Goal: Information Seeking & Learning: Compare options

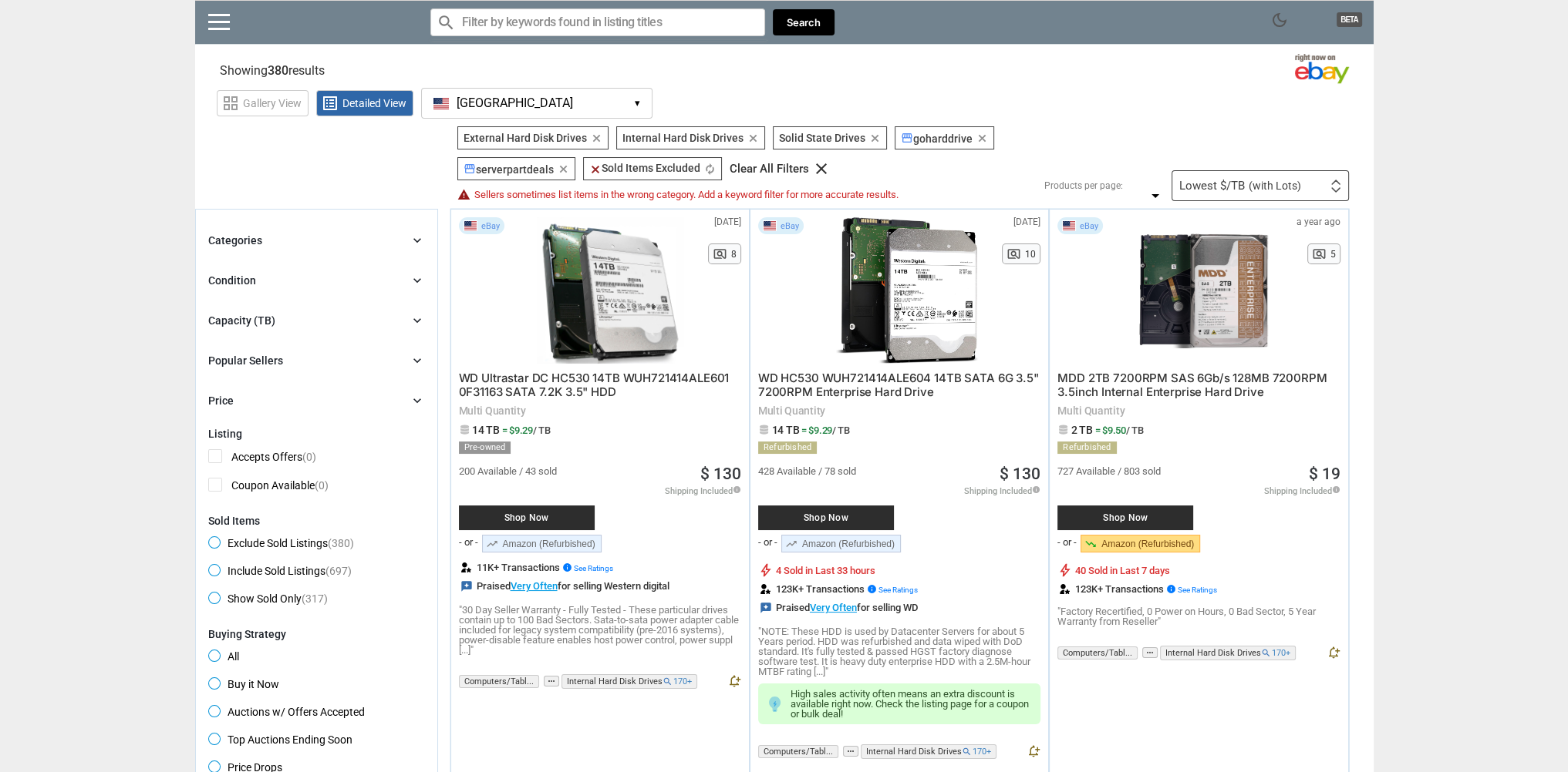
click at [422, 326] on icon "chevron_right" at bounding box center [417, 320] width 15 height 15
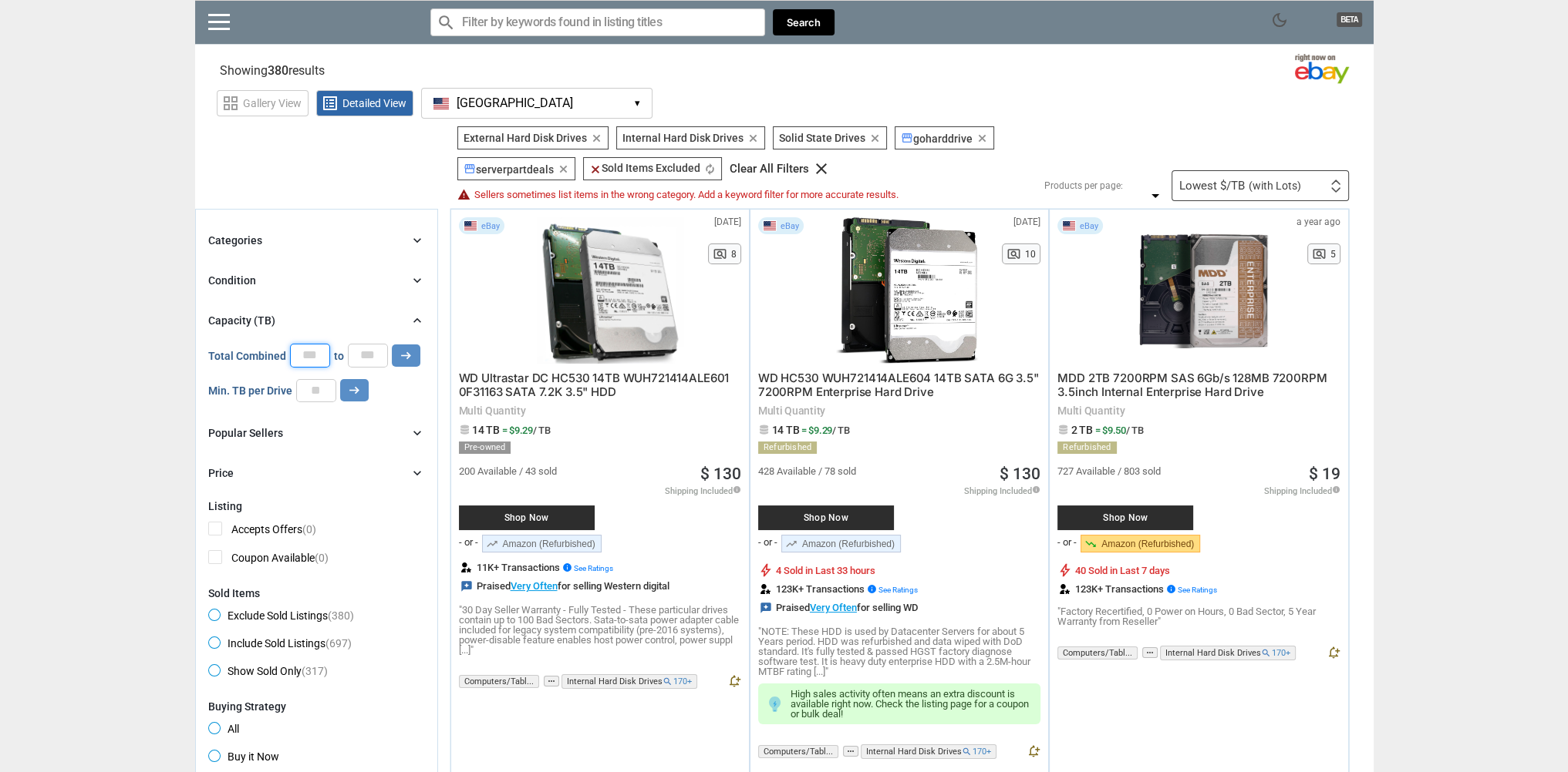
drag, startPoint x: 315, startPoint y: 352, endPoint x: 275, endPoint y: 355, distance: 40.1
click at [275, 355] on div "Total Combined * to * arrow_right_alt" at bounding box center [314, 355] width 212 height 23
type input "**"
drag, startPoint x: 373, startPoint y: 360, endPoint x: 327, endPoint y: 334, distance: 52.8
click at [328, 351] on div "Total Combined ** to * arrow_right_alt" at bounding box center [314, 355] width 212 height 23
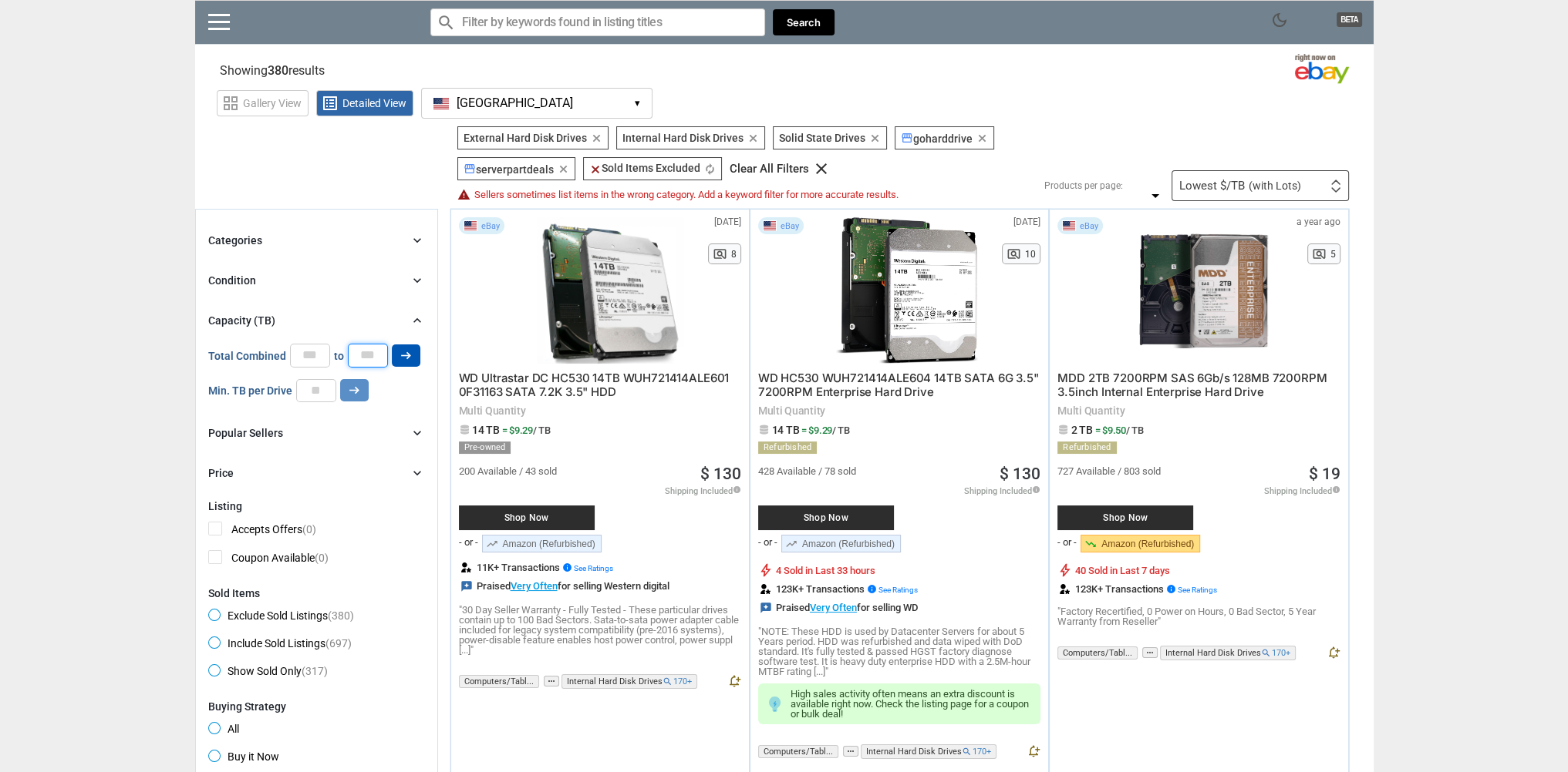
type input "**"
click at [411, 356] on button "arrow_right_alt" at bounding box center [406, 355] width 28 height 22
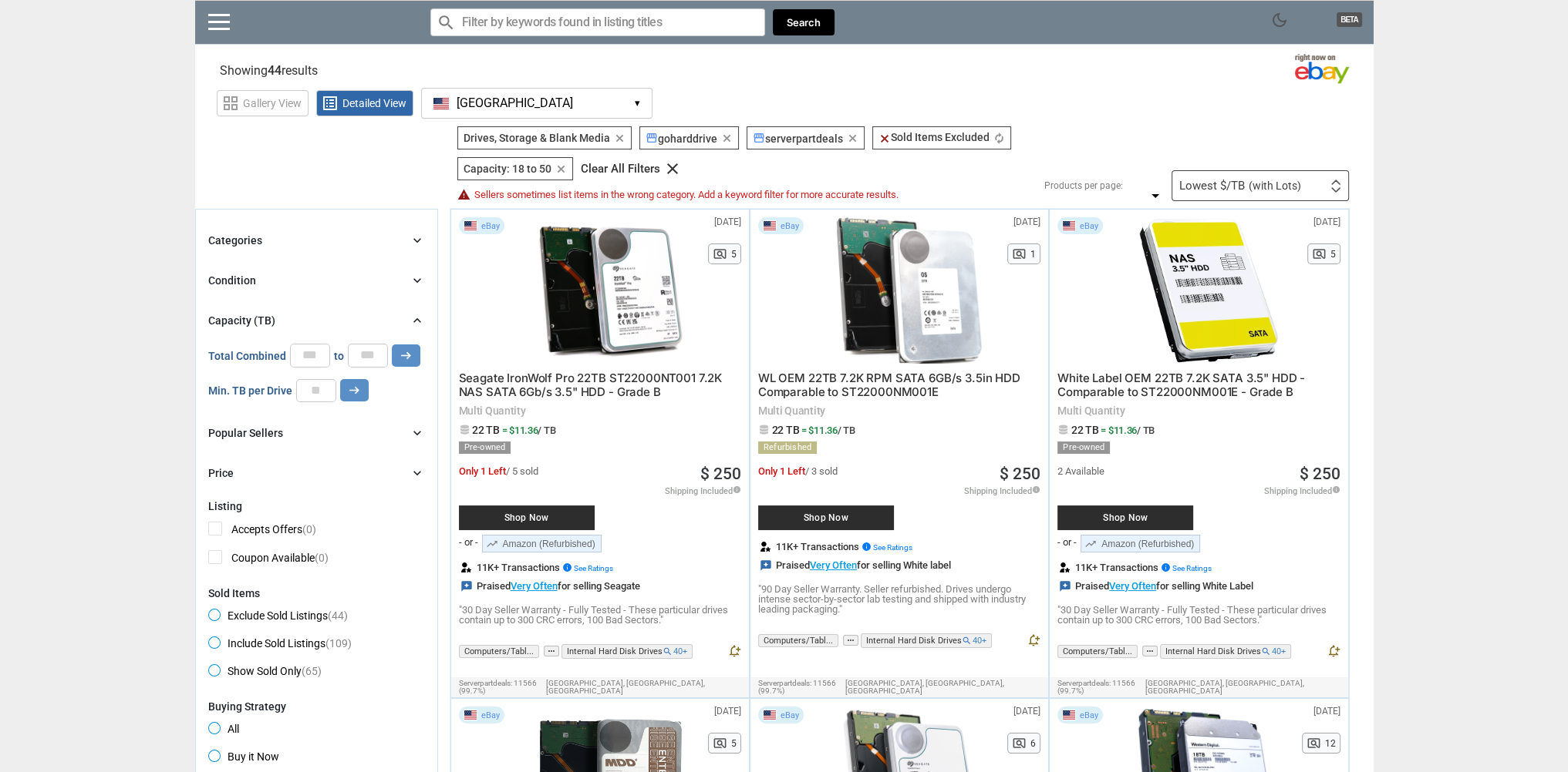
click at [418, 434] on icon "chevron_right" at bounding box center [417, 433] width 15 height 15
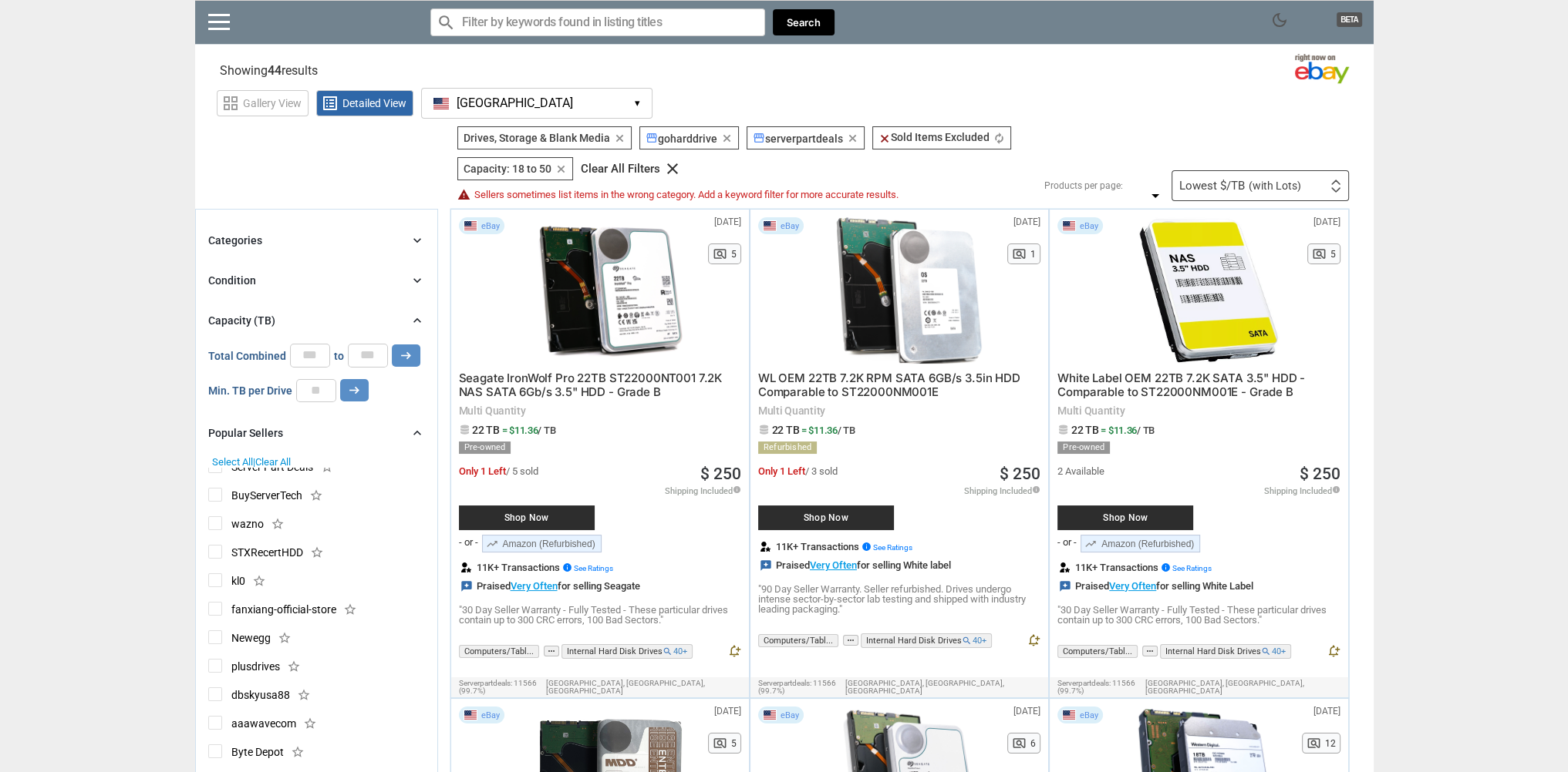
scroll to position [154, 0]
click at [218, 609] on span "Newegg" at bounding box center [239, 618] width 62 height 19
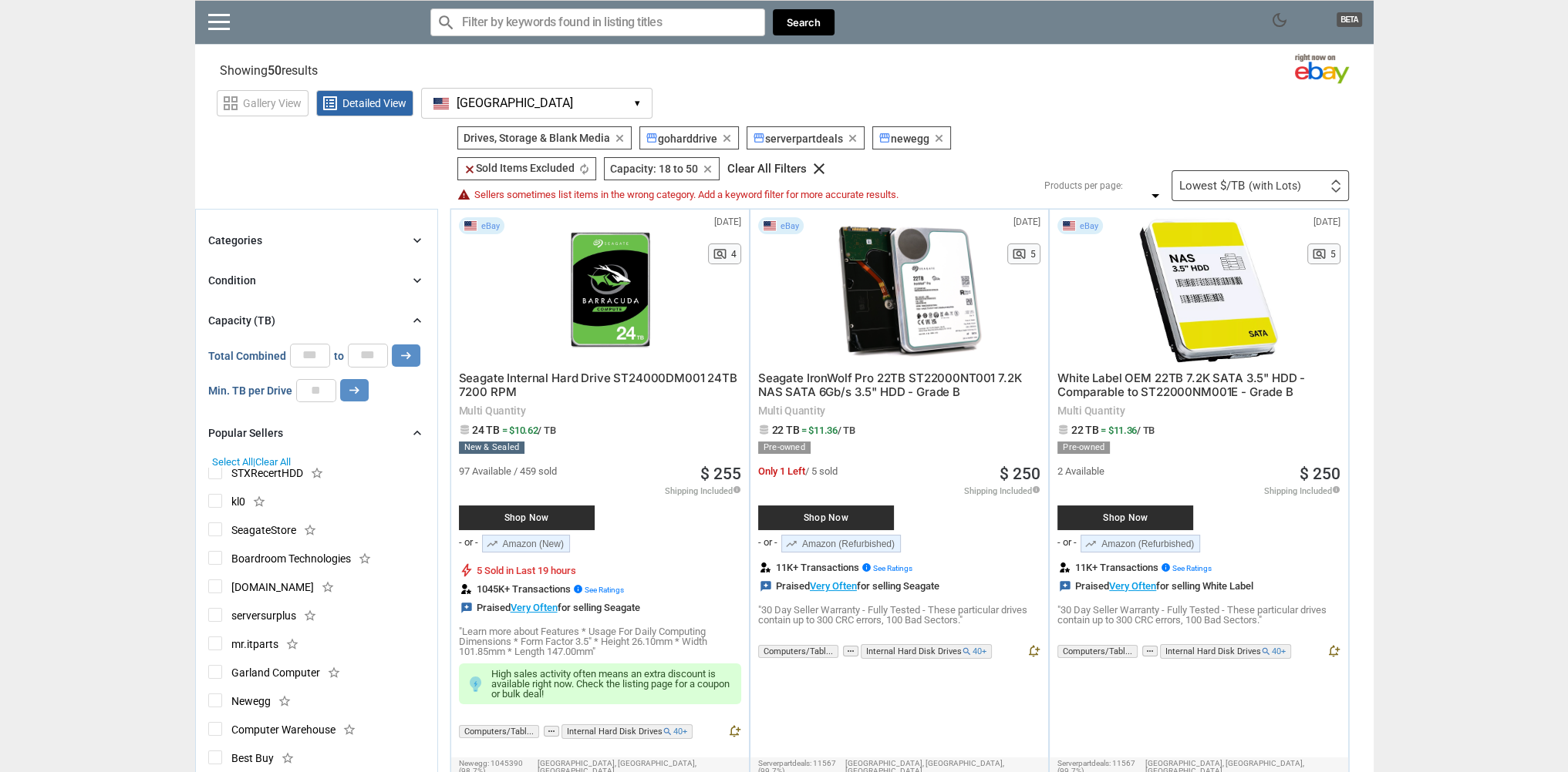
click at [415, 280] on icon "chevron_right" at bounding box center [417, 280] width 15 height 15
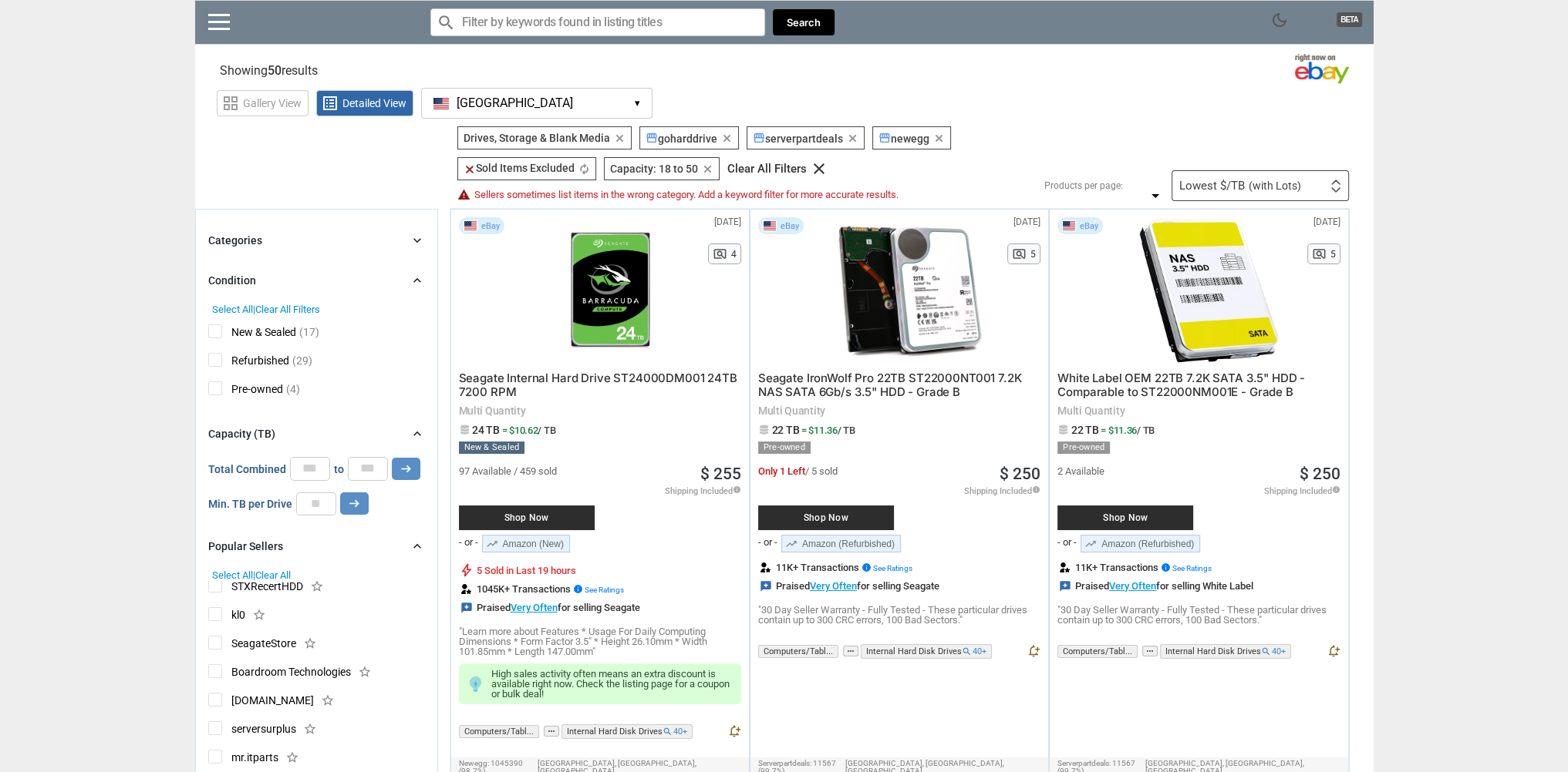
click at [415, 280] on icon "chevron_right" at bounding box center [417, 280] width 15 height 15
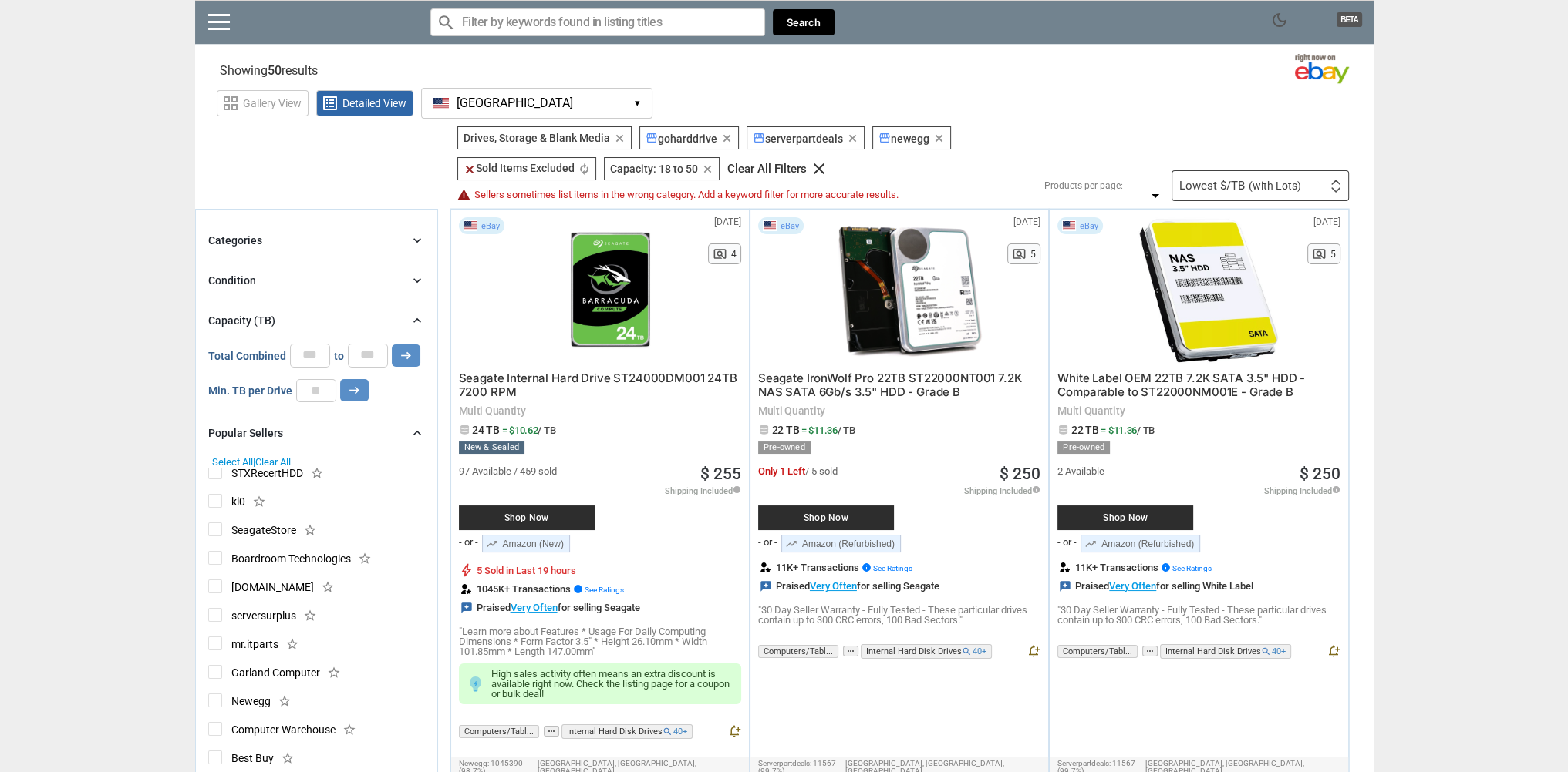
click at [419, 240] on icon "chevron_right" at bounding box center [417, 240] width 15 height 15
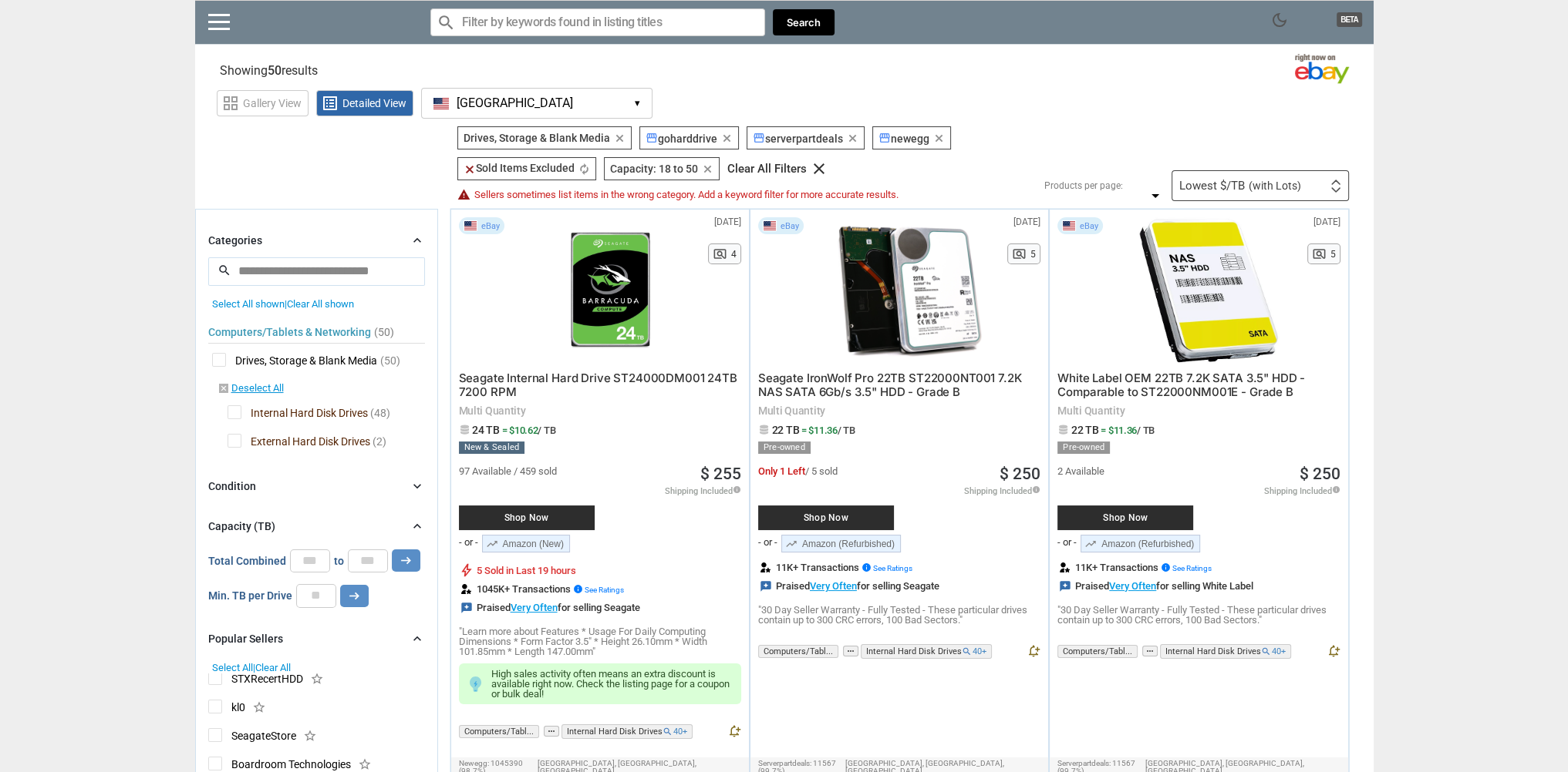
click at [419, 240] on icon "chevron_right" at bounding box center [417, 240] width 15 height 15
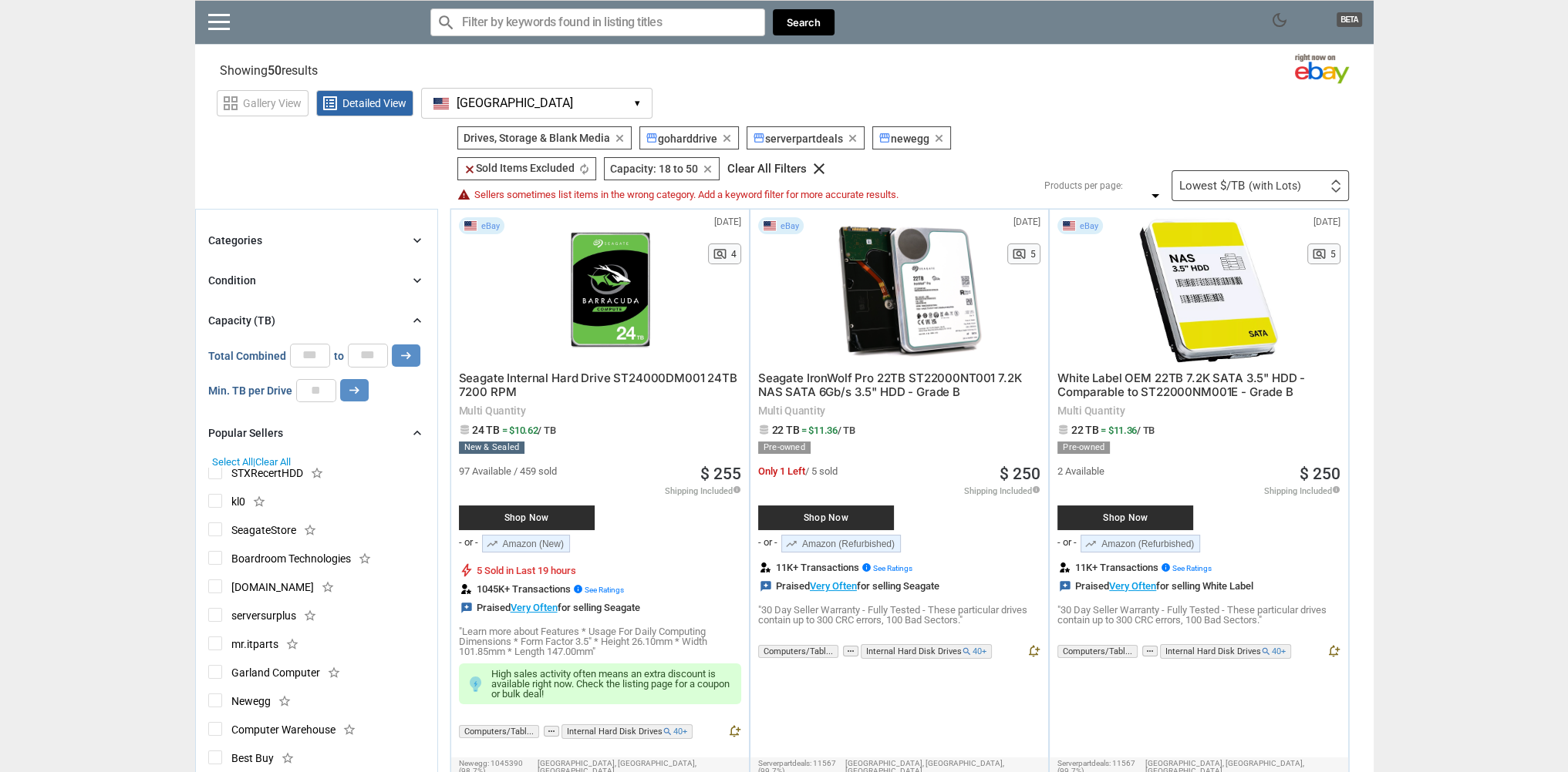
click at [419, 240] on icon "chevron_right" at bounding box center [417, 240] width 15 height 15
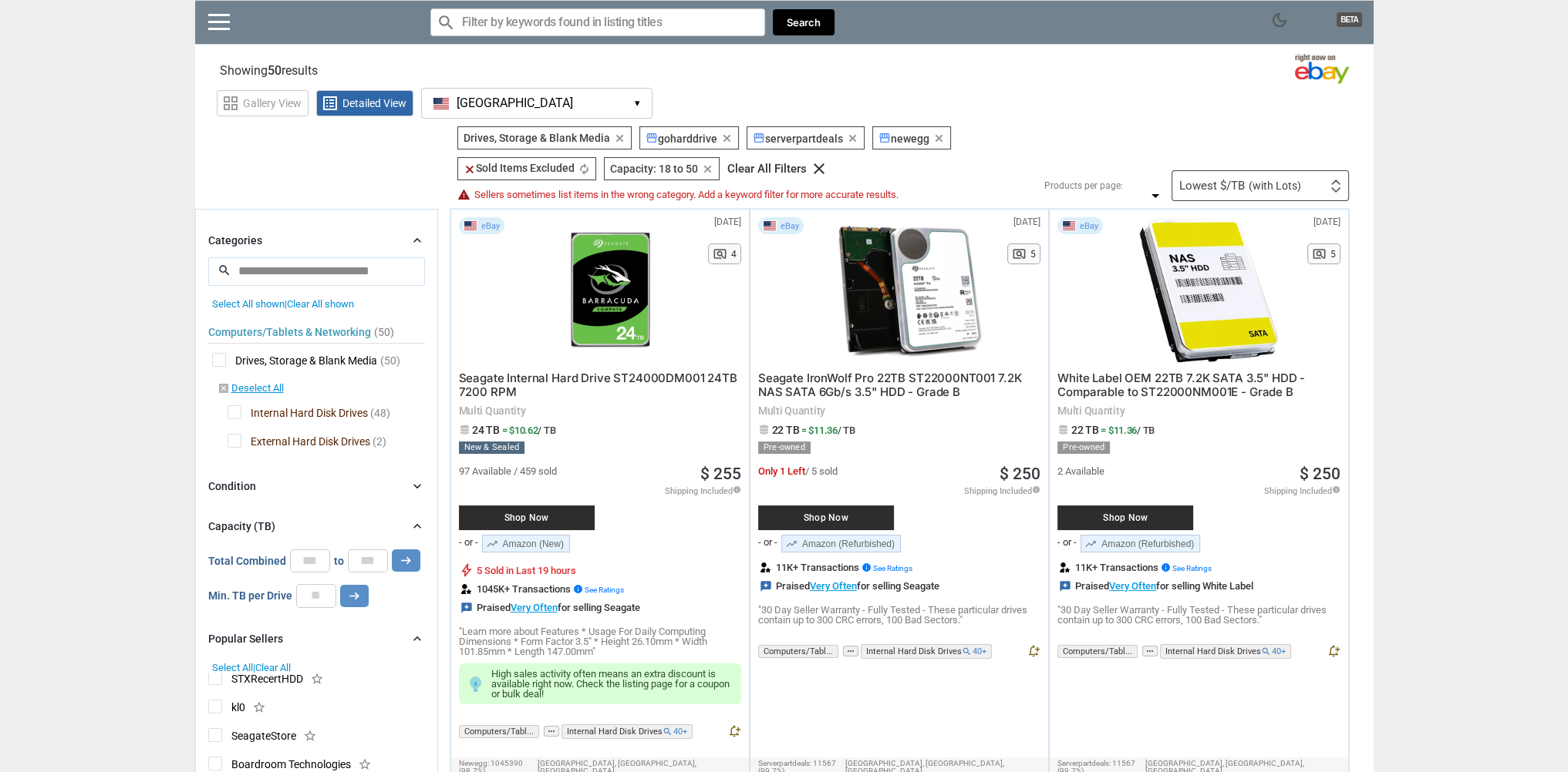
click at [238, 436] on span "External Hard Disk Drives" at bounding box center [299, 444] width 143 height 19
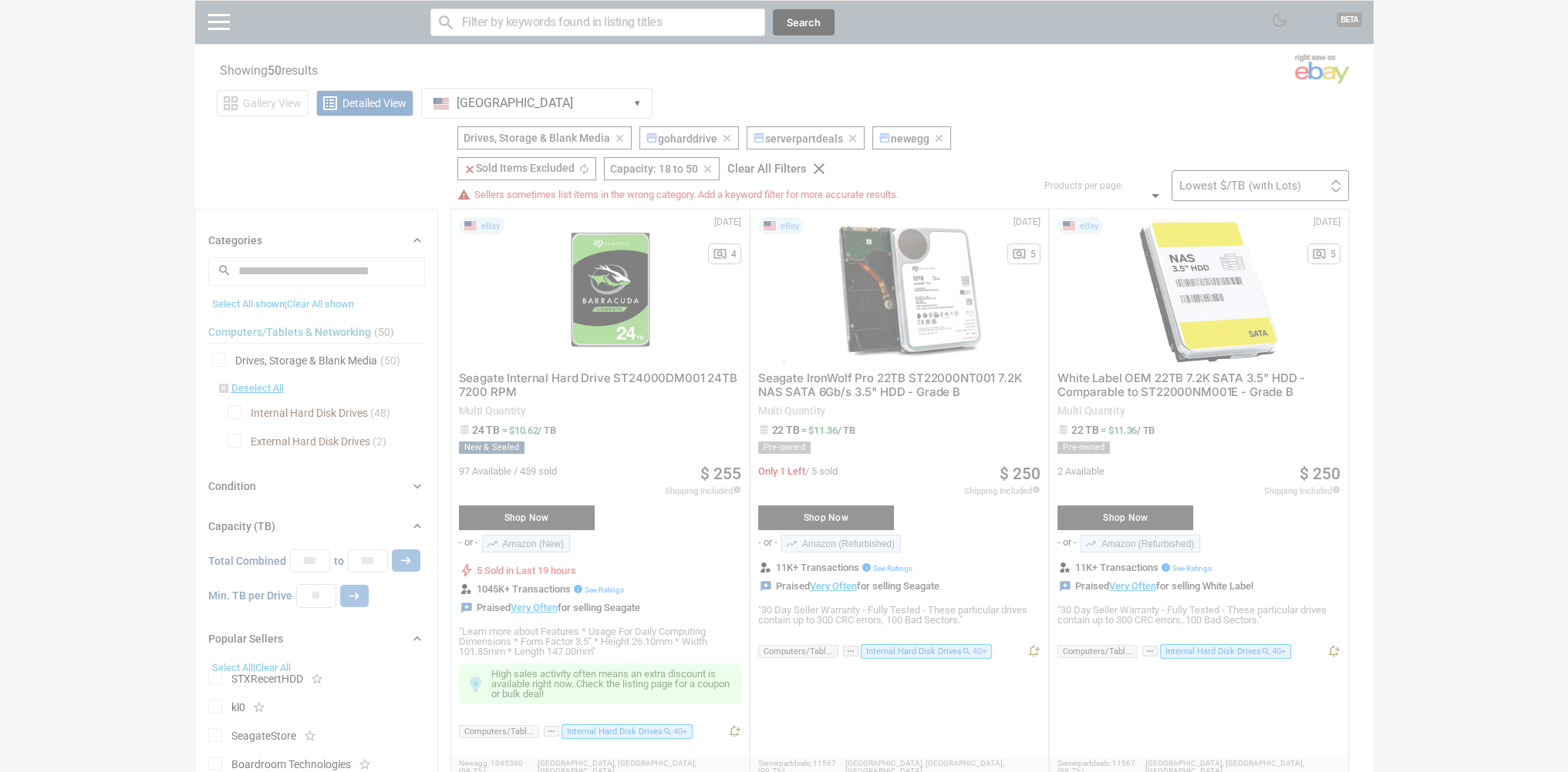
click at [413, 238] on div at bounding box center [784, 386] width 1568 height 772
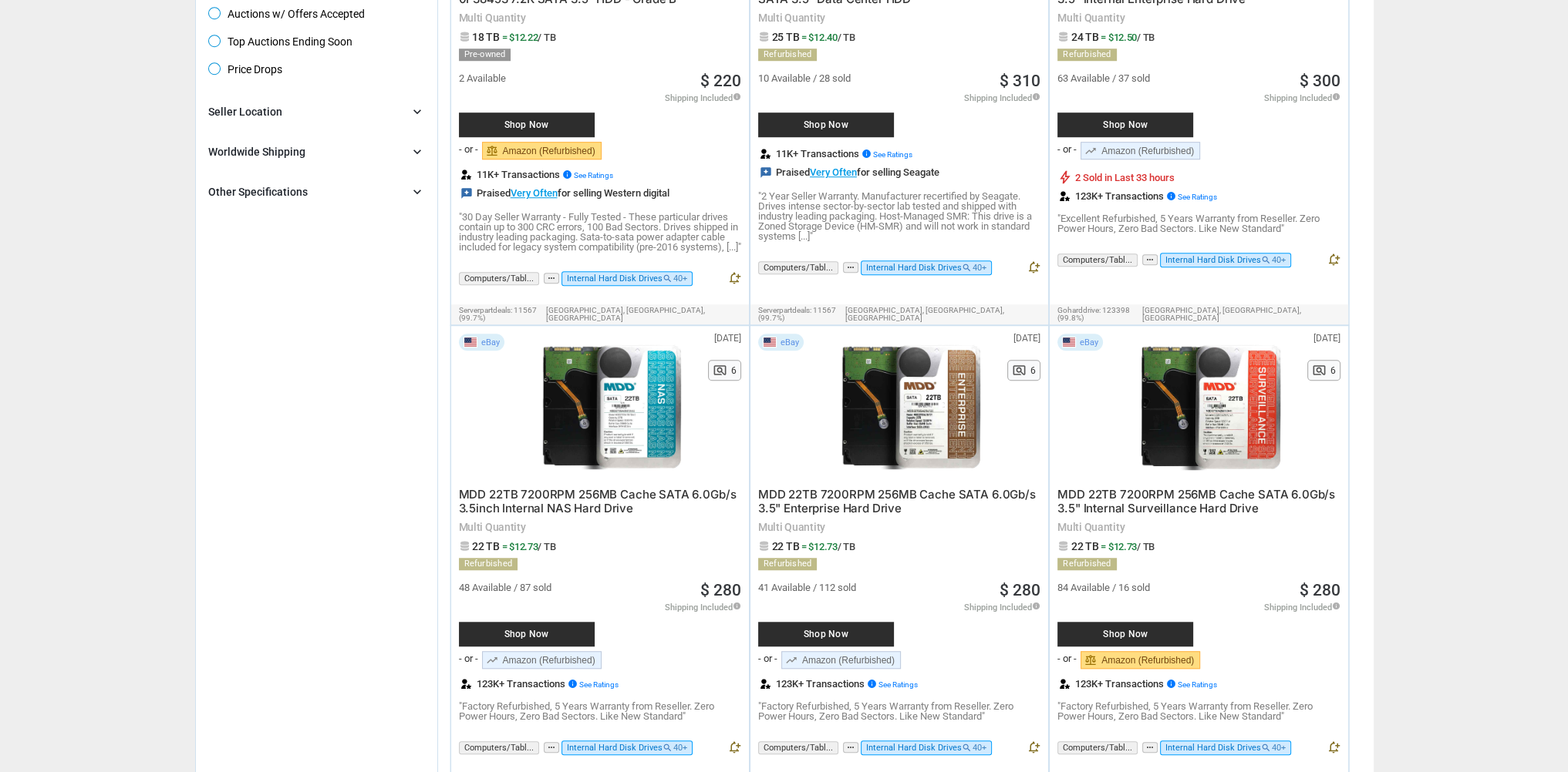
scroll to position [1464, 0]
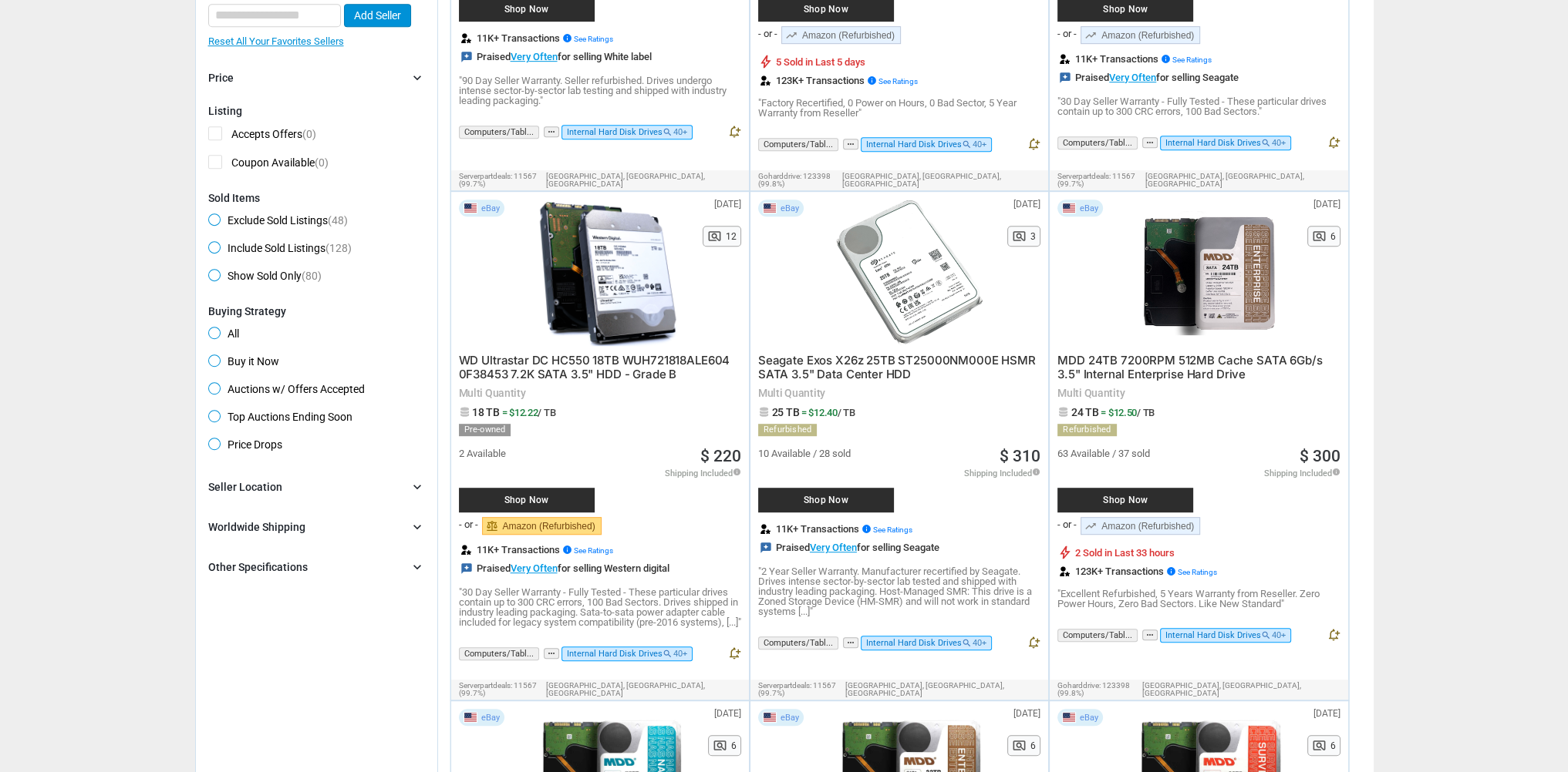
scroll to position [1079, 0]
click at [417, 565] on icon "chevron_right" at bounding box center [417, 565] width 15 height 15
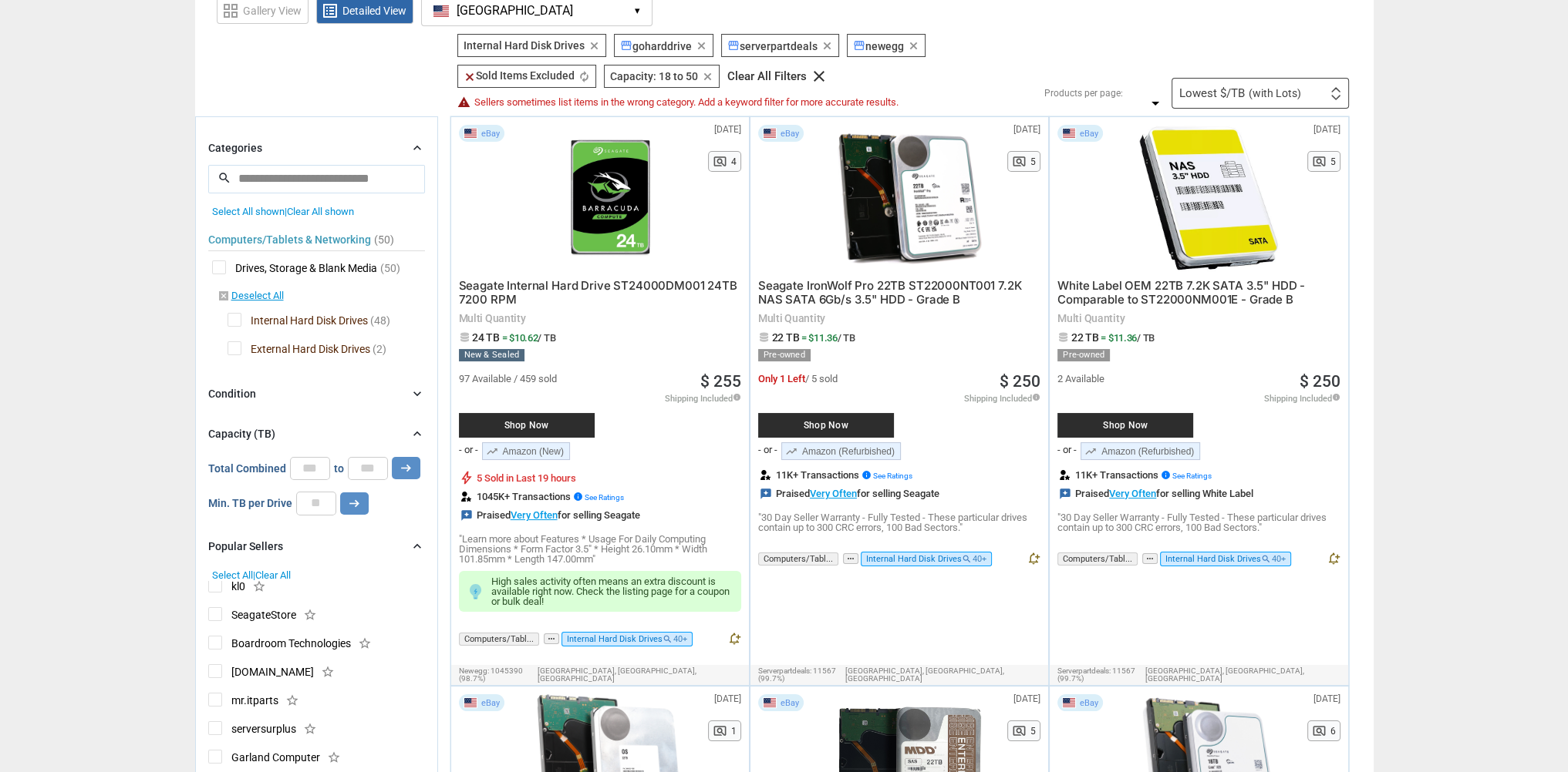
scroll to position [77, 0]
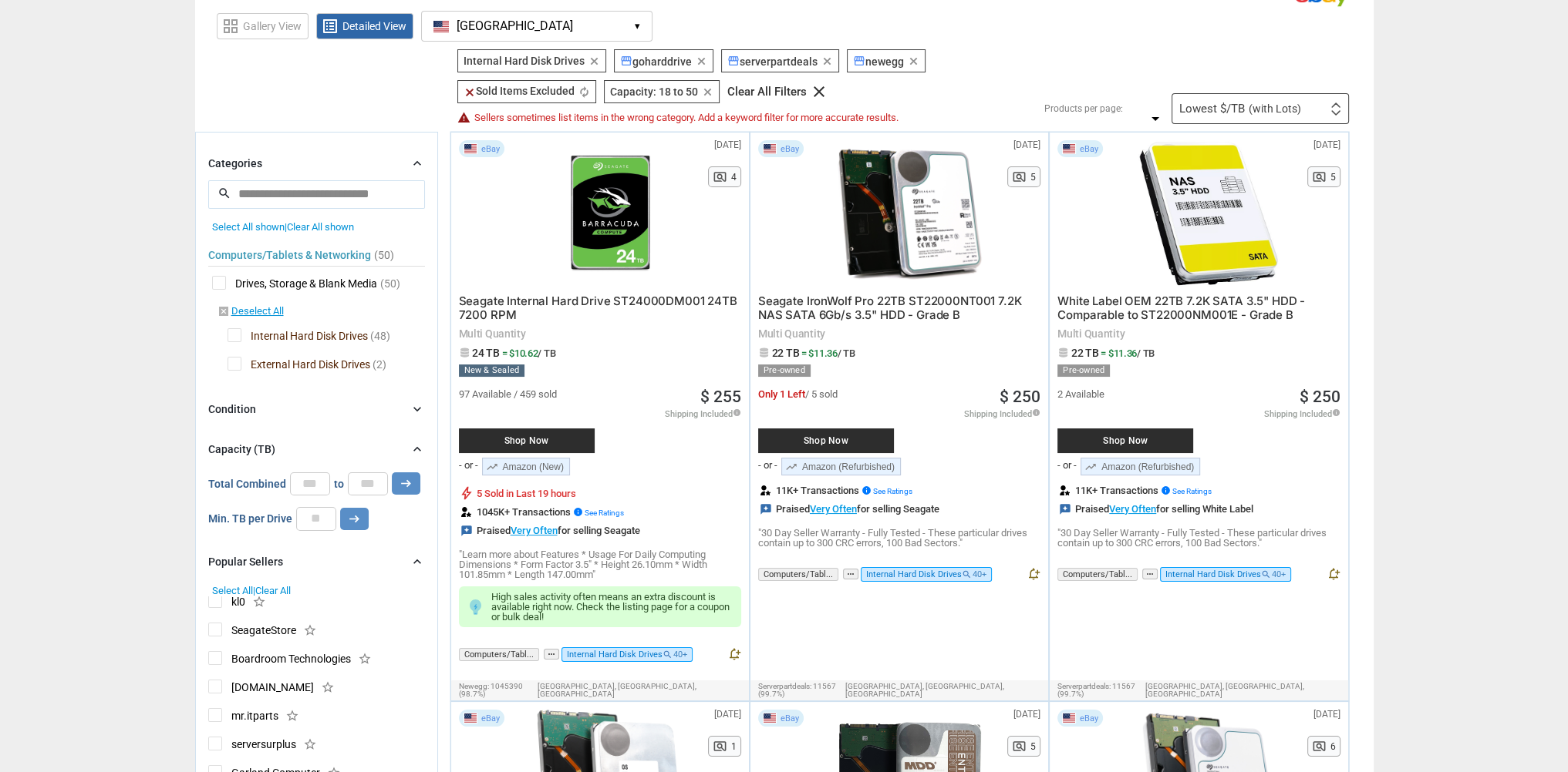
click at [412, 417] on div "Condition chevron_right" at bounding box center [317, 409] width 216 height 19
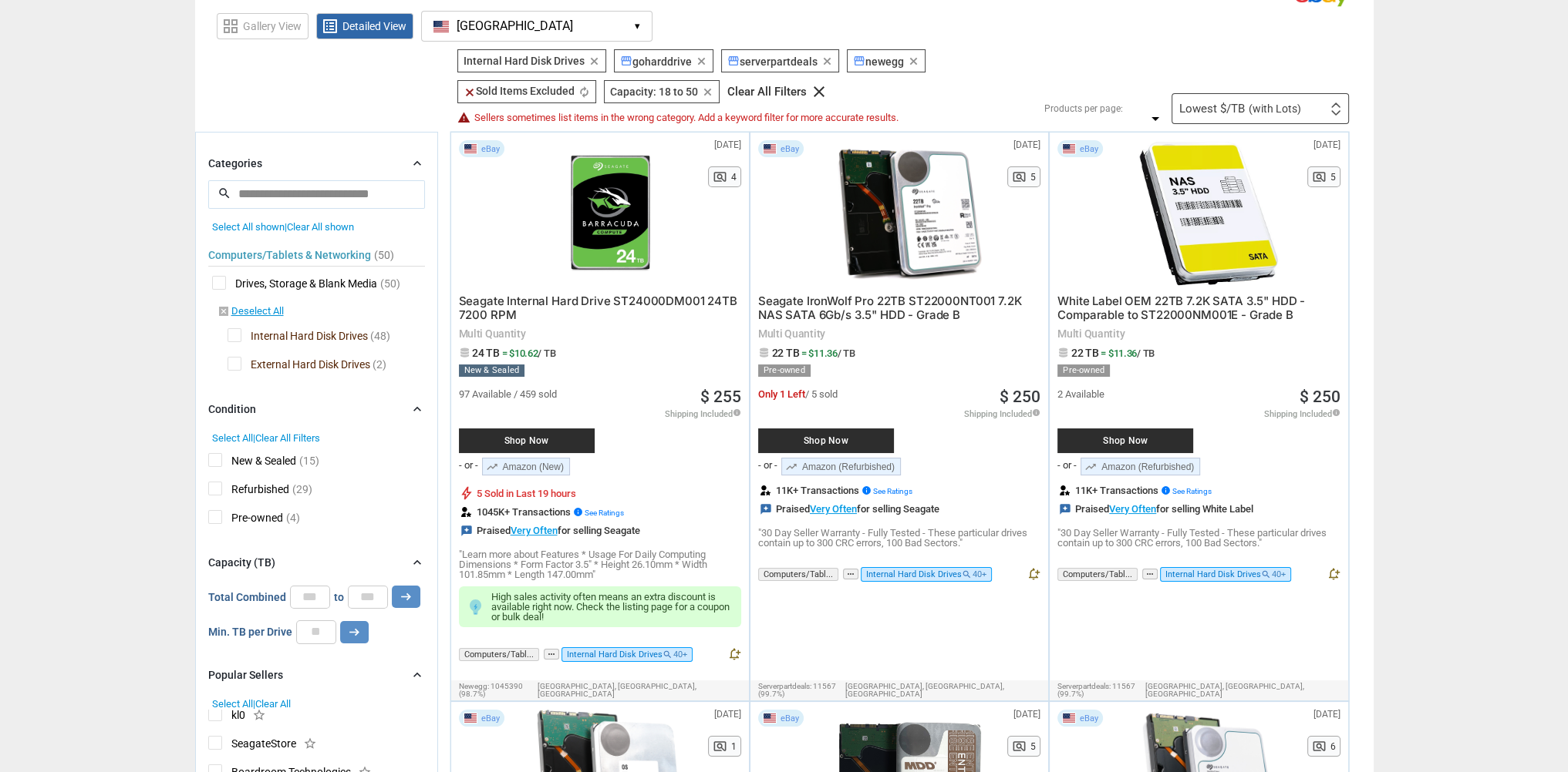
click at [412, 412] on icon "chevron_right" at bounding box center [417, 409] width 15 height 15
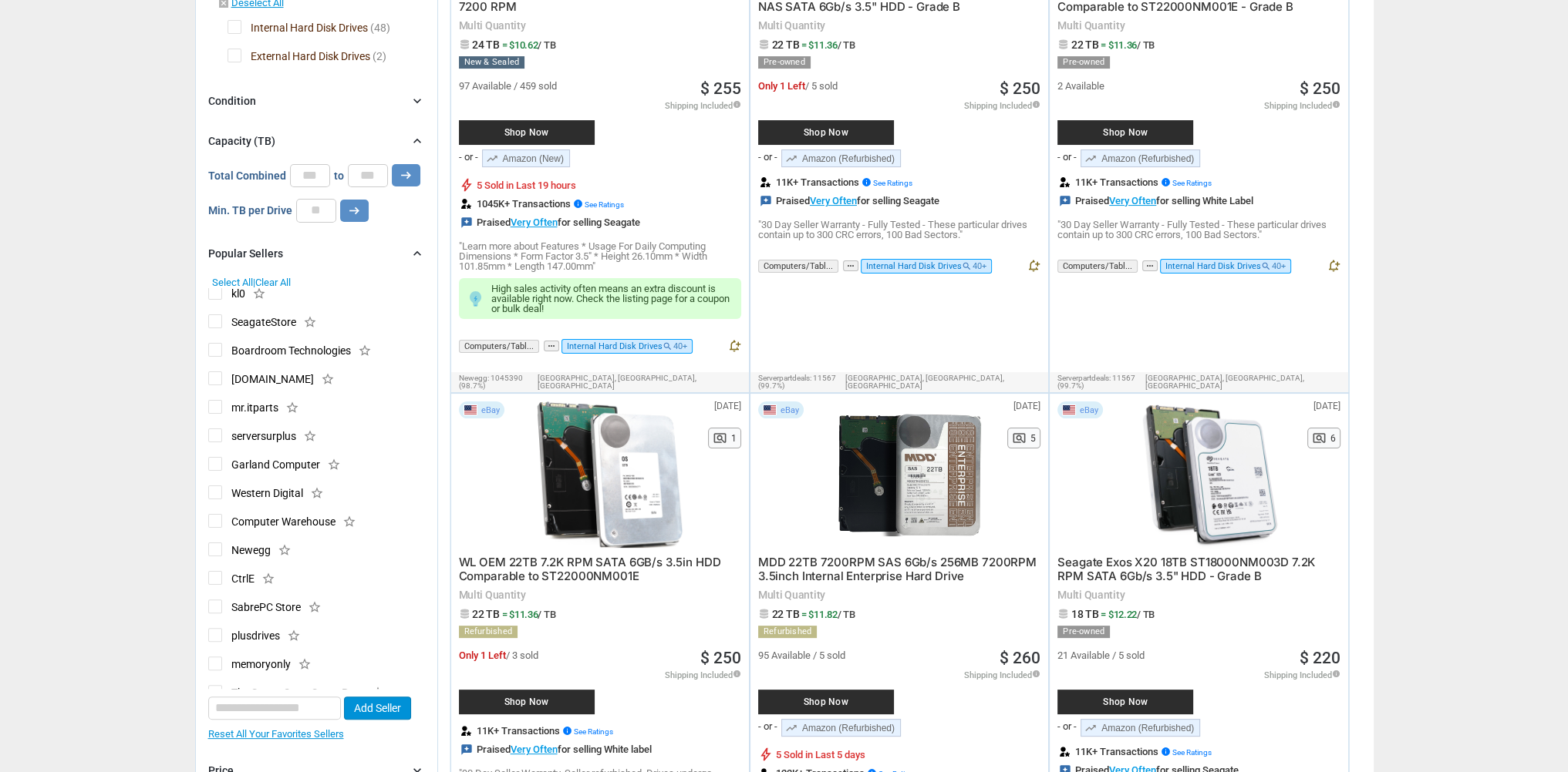
scroll to position [0, 0]
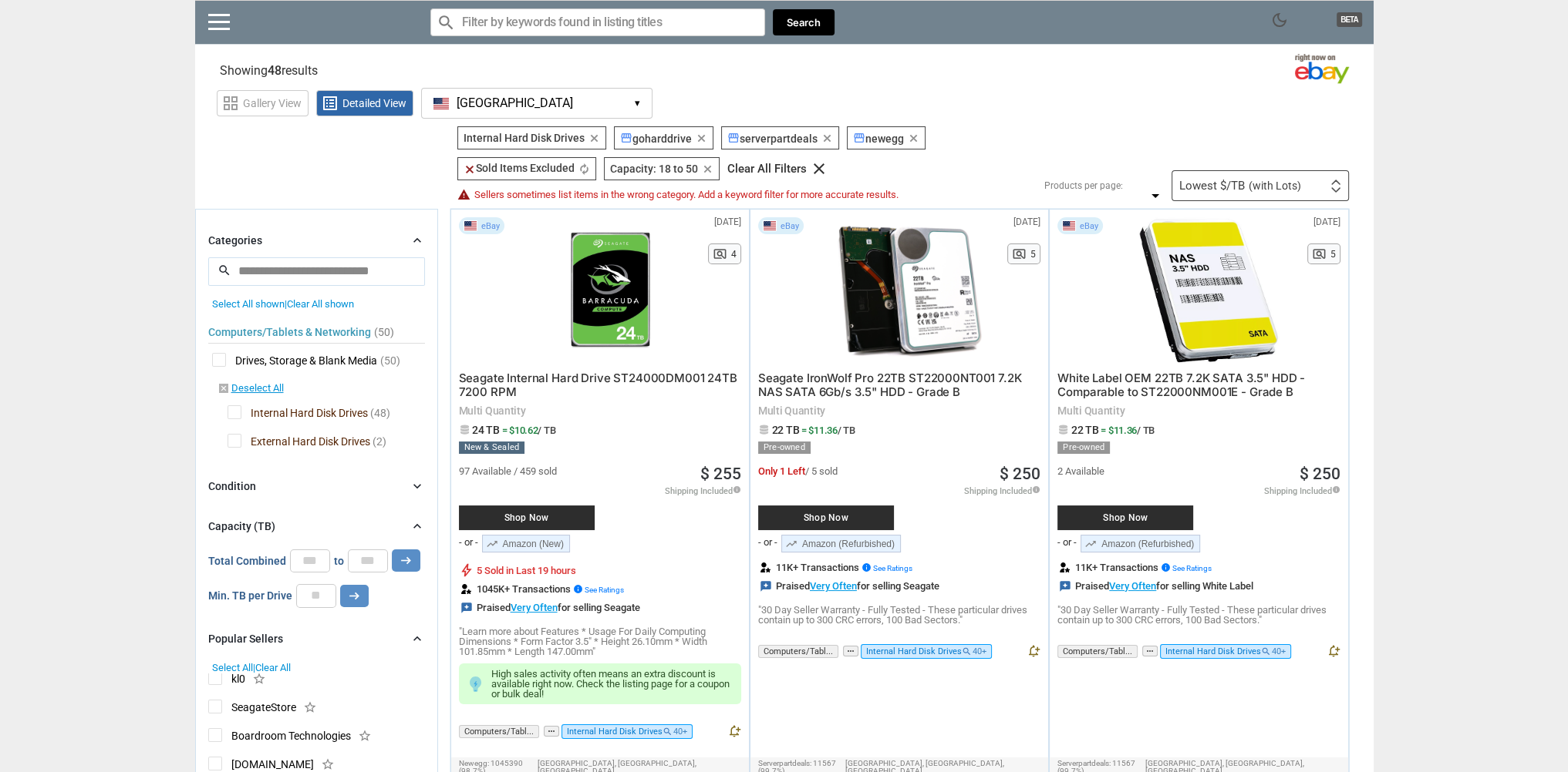
click at [887, 381] on span "Seagate IronWolf Pro 22TB ST22000NT001 7.2K NAS SATA 6Gb/s 3.5" HDD - Grade B" at bounding box center [890, 385] width 263 height 28
